Goal: Information Seeking & Learning: Learn about a topic

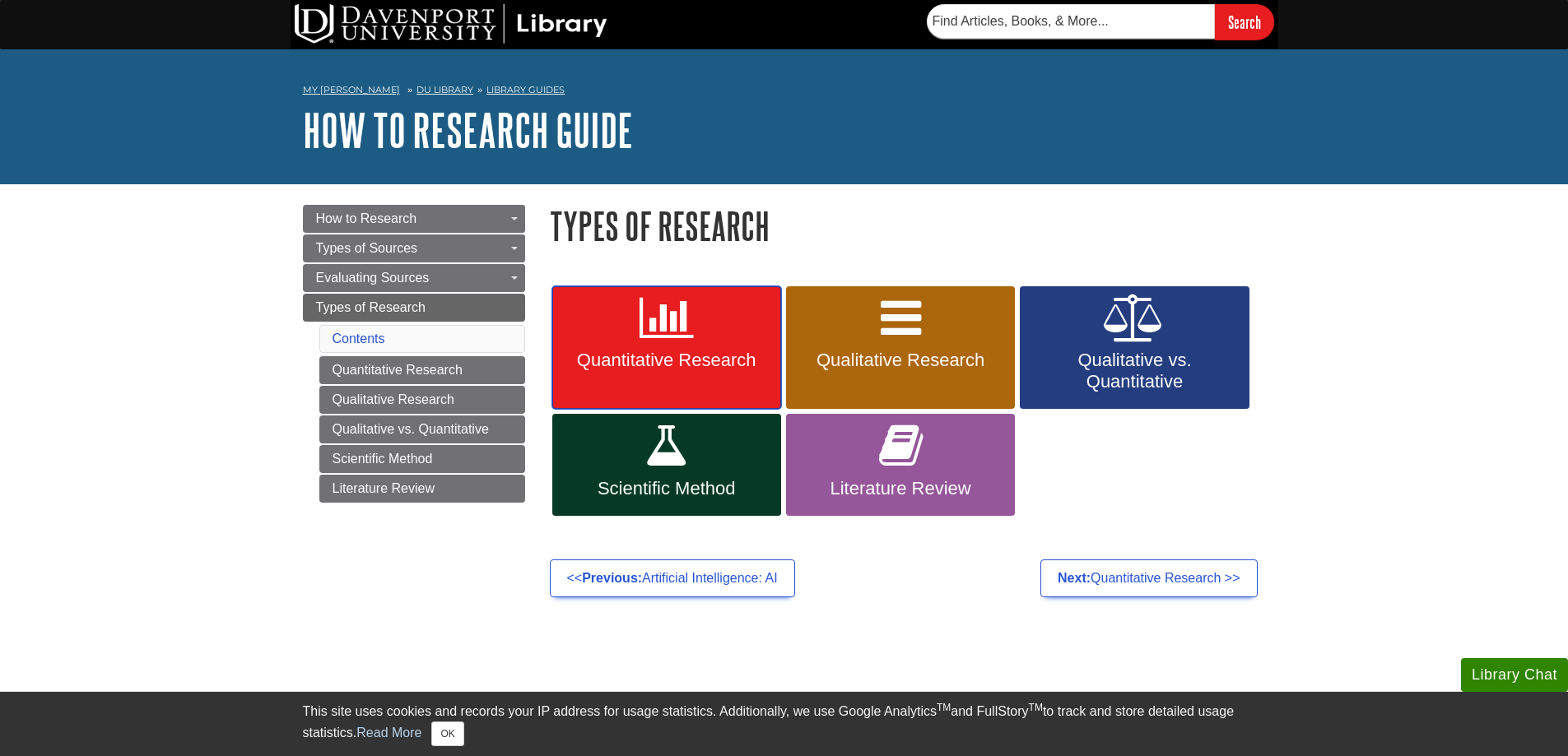
click at [715, 346] on link "Quantitative Research" at bounding box center [667, 347] width 229 height 123
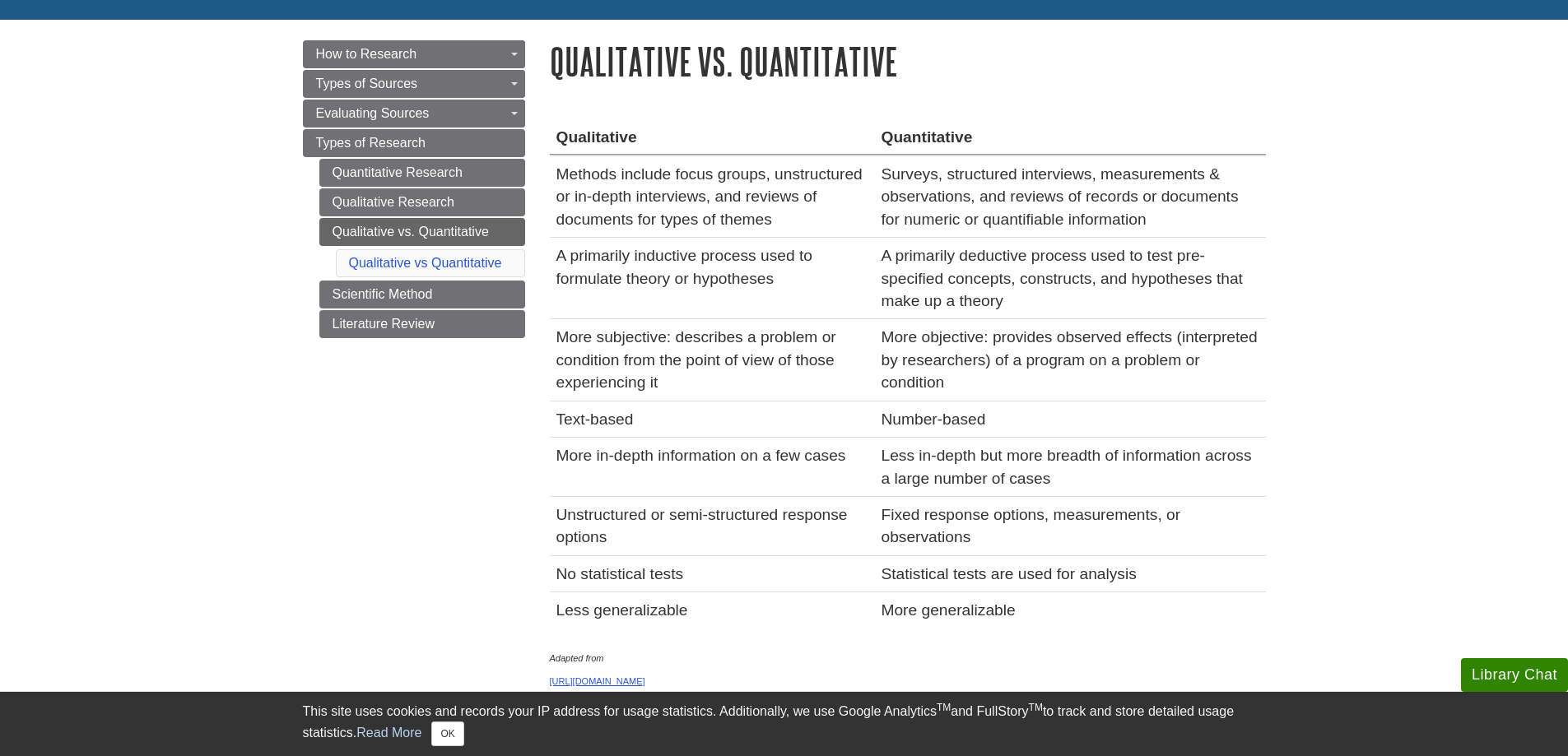
scroll to position [247, 0]
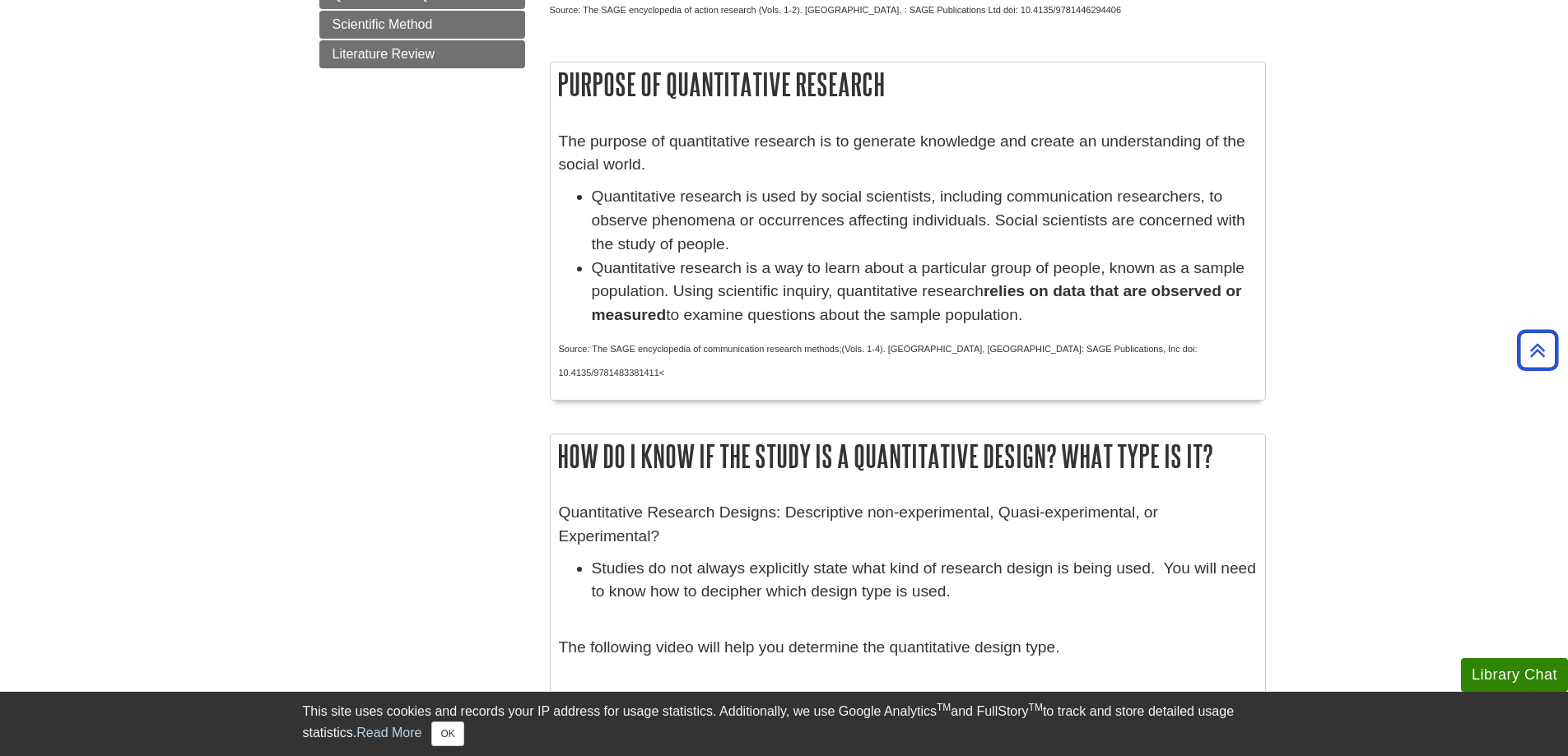
scroll to position [164, 0]
